Goal: Task Accomplishment & Management: Check status

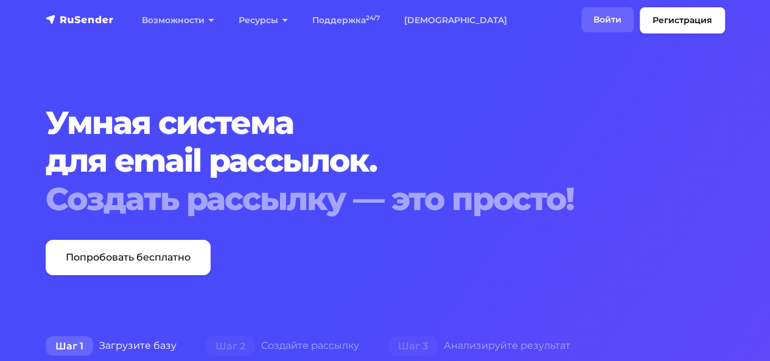
click at [605, 13] on link "Войти" at bounding box center [607, 19] width 52 height 25
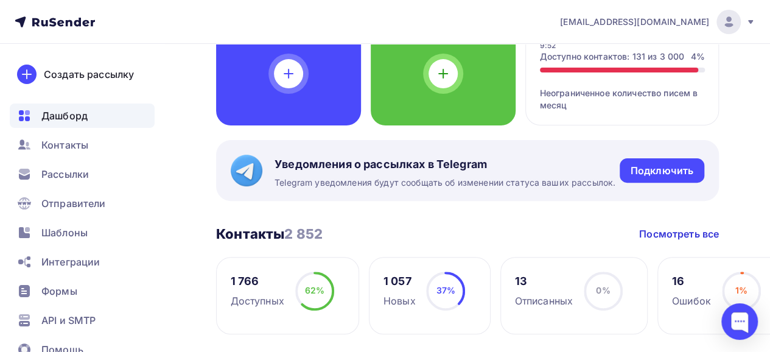
scroll to position [183, 0]
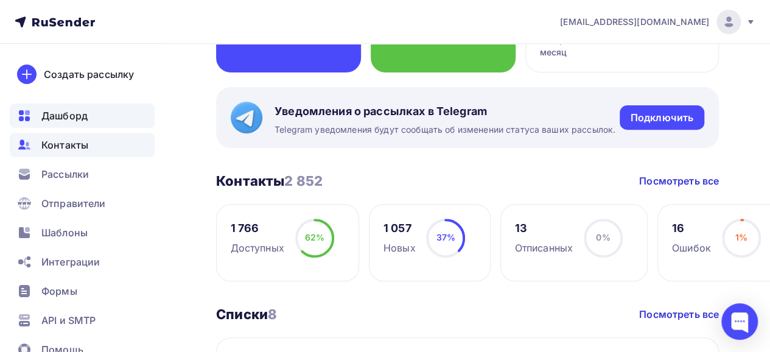
click at [59, 144] on span "Контакты" at bounding box center [64, 145] width 47 height 15
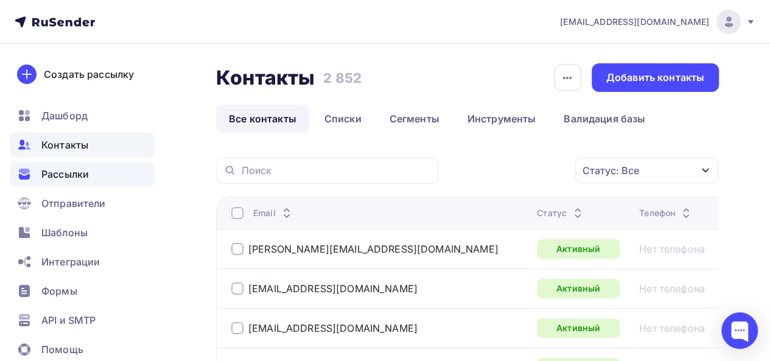
click at [68, 174] on span "Рассылки" at bounding box center [64, 174] width 47 height 15
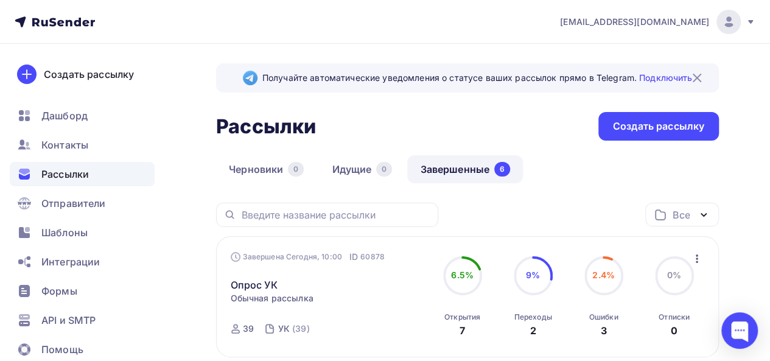
scroll to position [61, 0]
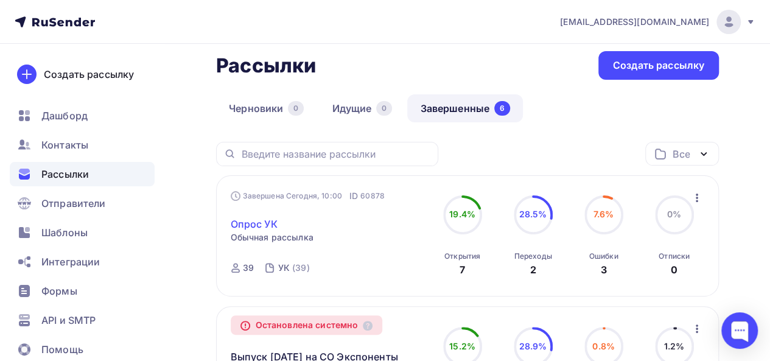
click at [260, 228] on link "Опрос УК" at bounding box center [254, 224] width 47 height 15
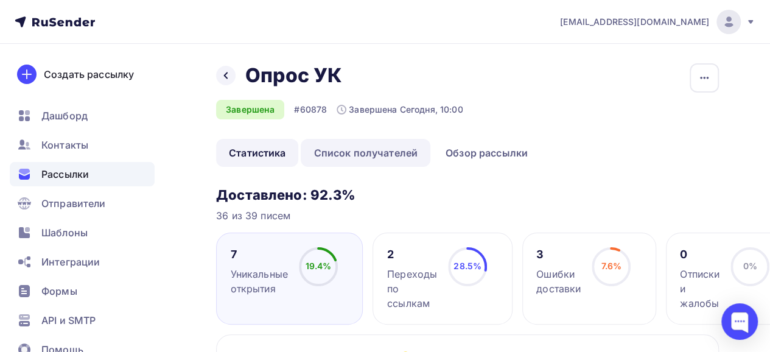
drag, startPoint x: 403, startPoint y: 148, endPoint x: 413, endPoint y: 148, distance: 9.7
click at [402, 148] on link "Список получателей" at bounding box center [366, 153] width 130 height 28
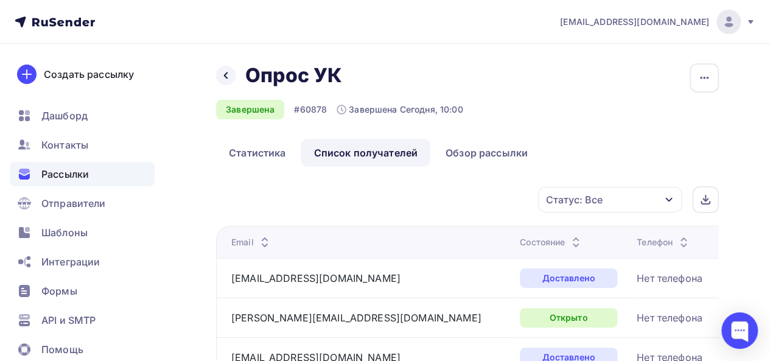
click at [609, 203] on div "Статус: Все" at bounding box center [610, 200] width 144 height 26
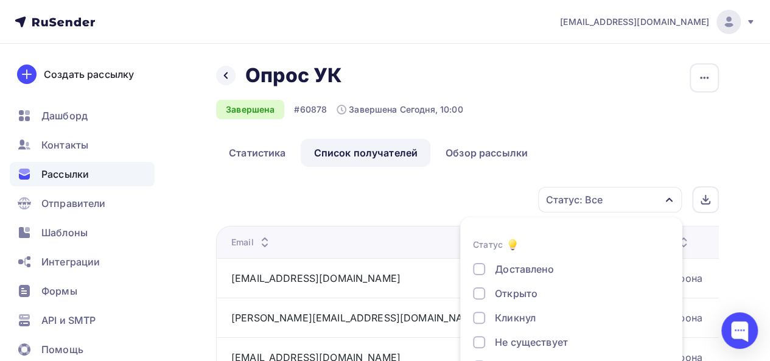
scroll to position [69, 0]
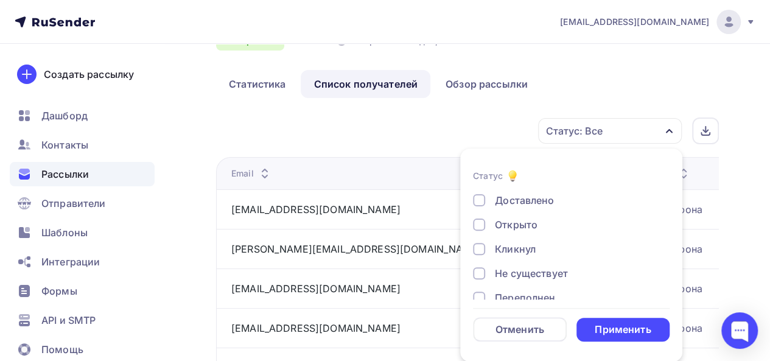
click at [516, 233] on div "Доставлено Открыто Кликнул Не существует Переполнен Недоступен Отписан [GEOGRAP…" at bounding box center [571, 297] width 197 height 209
click at [510, 223] on div "Открыто" at bounding box center [516, 224] width 43 height 15
click at [640, 330] on div "Применить" at bounding box center [623, 330] width 56 height 14
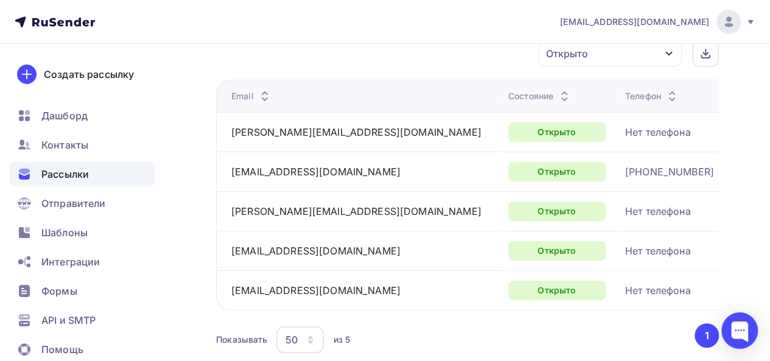
scroll to position [127, 0]
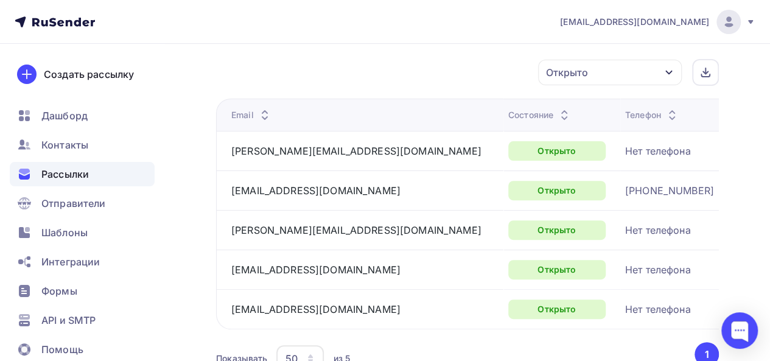
click at [583, 69] on div "Открыто" at bounding box center [567, 72] width 42 height 15
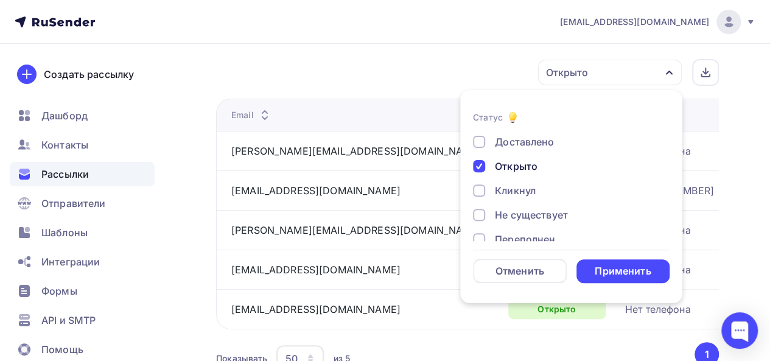
click at [500, 166] on div "Открыто" at bounding box center [516, 166] width 43 height 15
click at [515, 192] on div "Кликнул" at bounding box center [515, 190] width 41 height 15
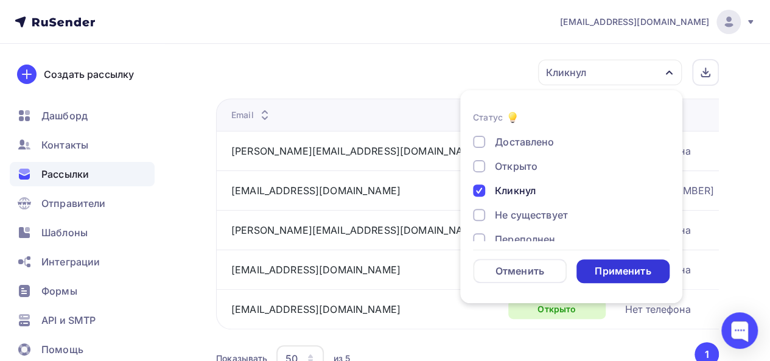
click at [613, 266] on div "Применить" at bounding box center [623, 271] width 56 height 14
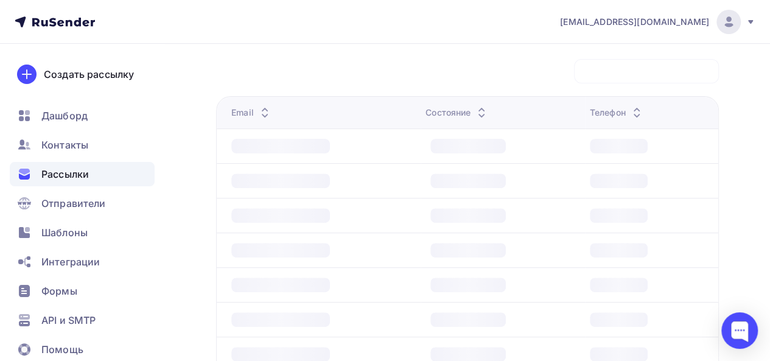
scroll to position [70, 0]
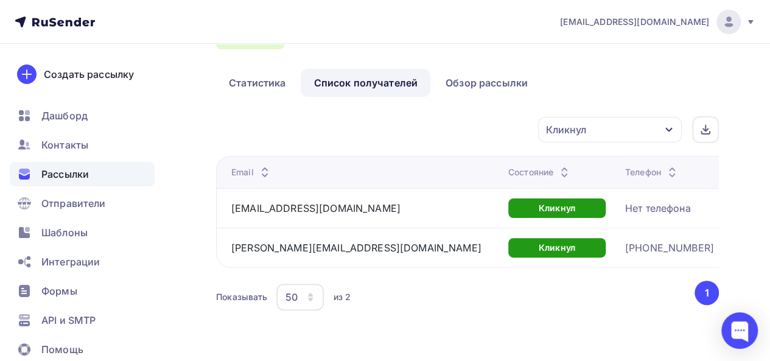
click at [620, 133] on div "Кликнул" at bounding box center [610, 130] width 144 height 26
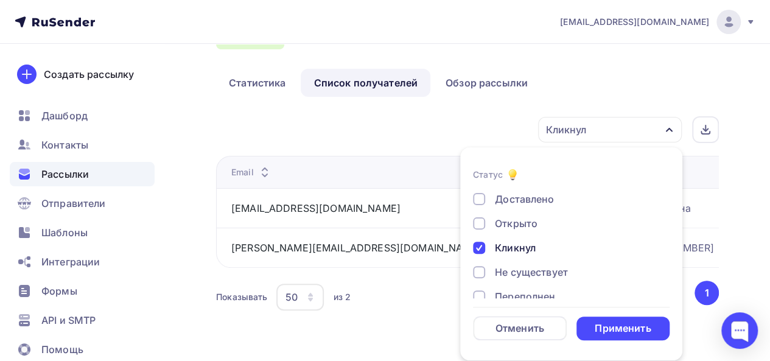
click at [514, 247] on div "Кликнул" at bounding box center [515, 247] width 41 height 15
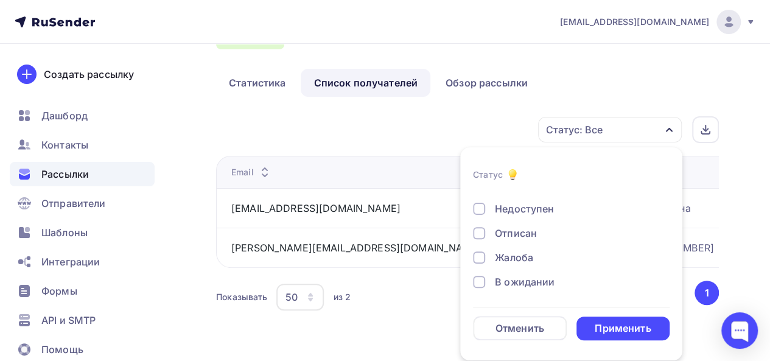
click at [527, 275] on div "В ожидании" at bounding box center [525, 282] width 60 height 15
click at [646, 328] on div "Применить" at bounding box center [623, 328] width 56 height 14
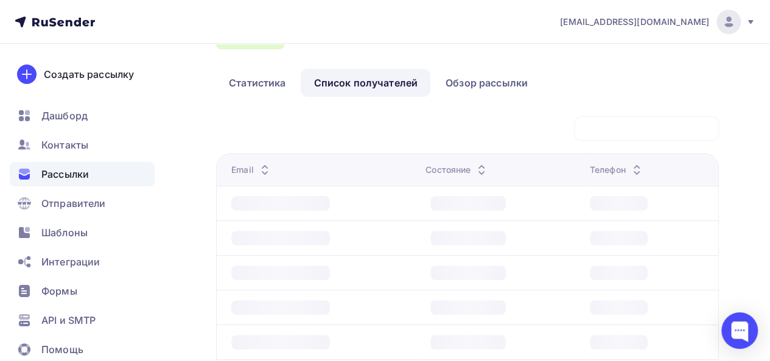
scroll to position [70, 0]
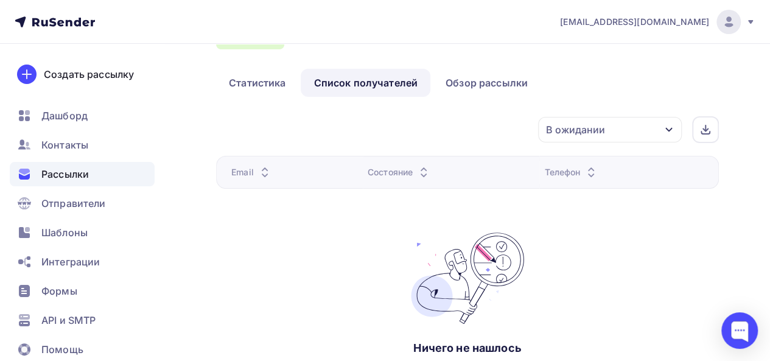
click at [579, 133] on div "В ожидании" at bounding box center [575, 129] width 59 height 15
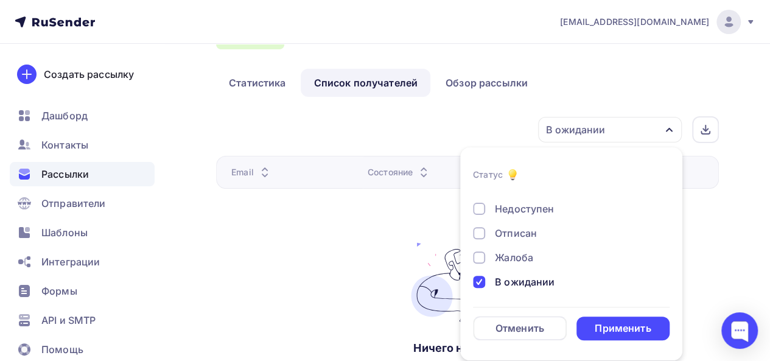
click at [514, 286] on div "В ожидании" at bounding box center [525, 282] width 60 height 15
click at [519, 328] on div "Отменить" at bounding box center [520, 328] width 49 height 15
